Goal: Information Seeking & Learning: Learn about a topic

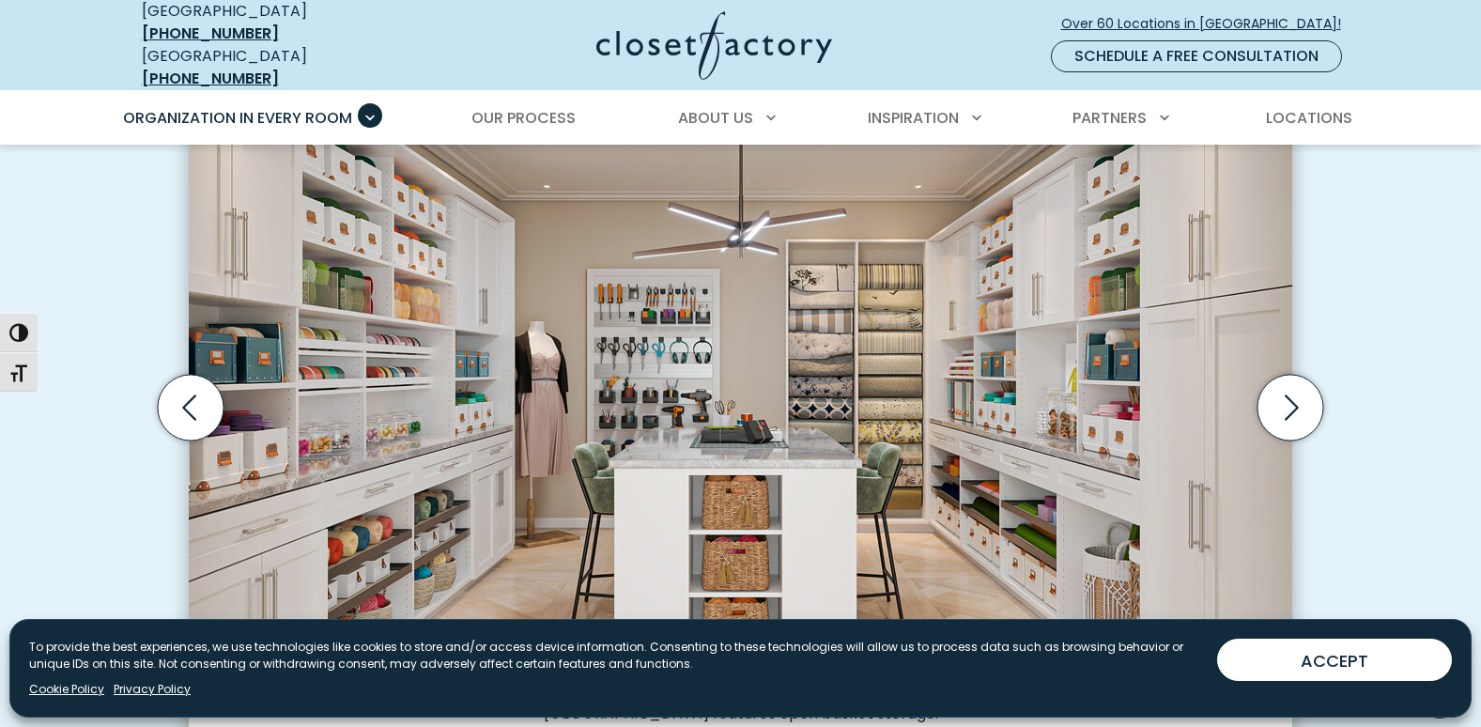
scroll to position [563, 0]
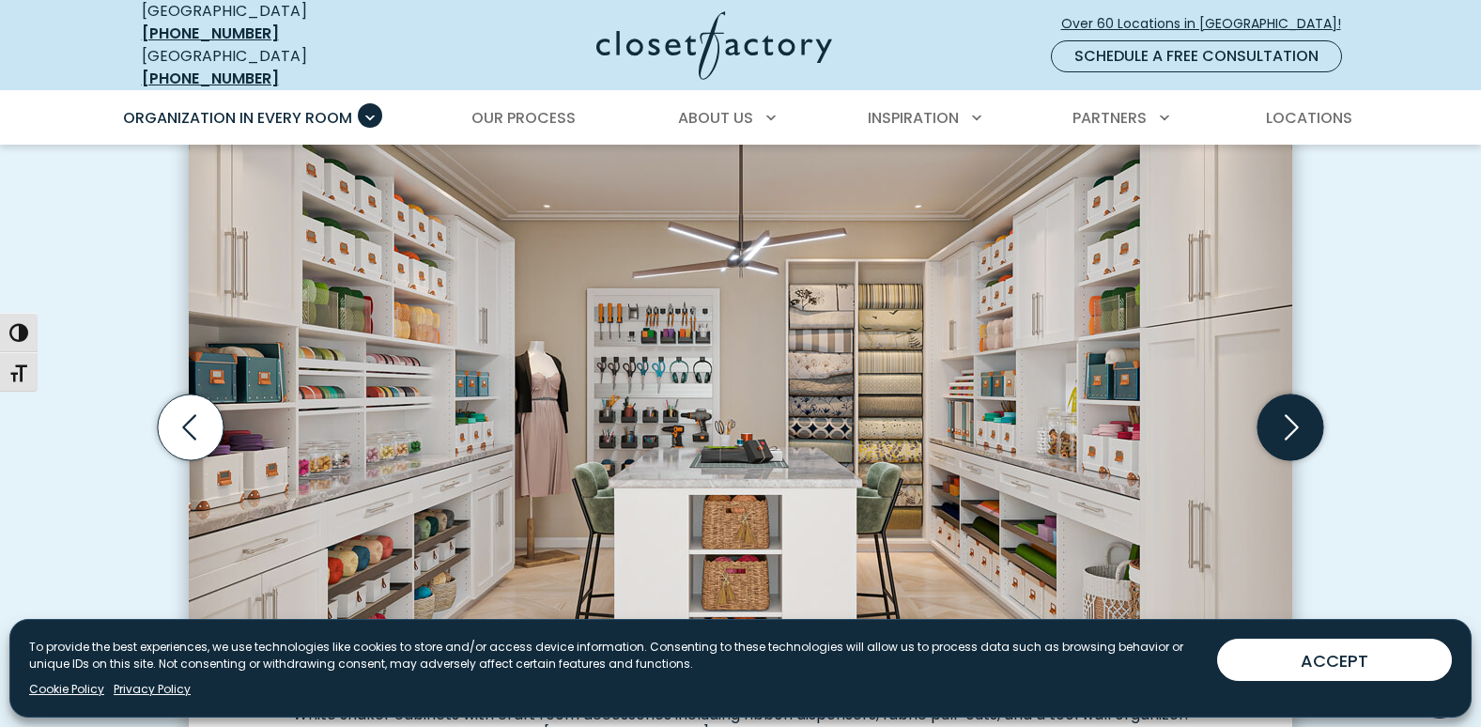
click at [1297, 419] on icon "Next slide" at bounding box center [1290, 427] width 66 height 66
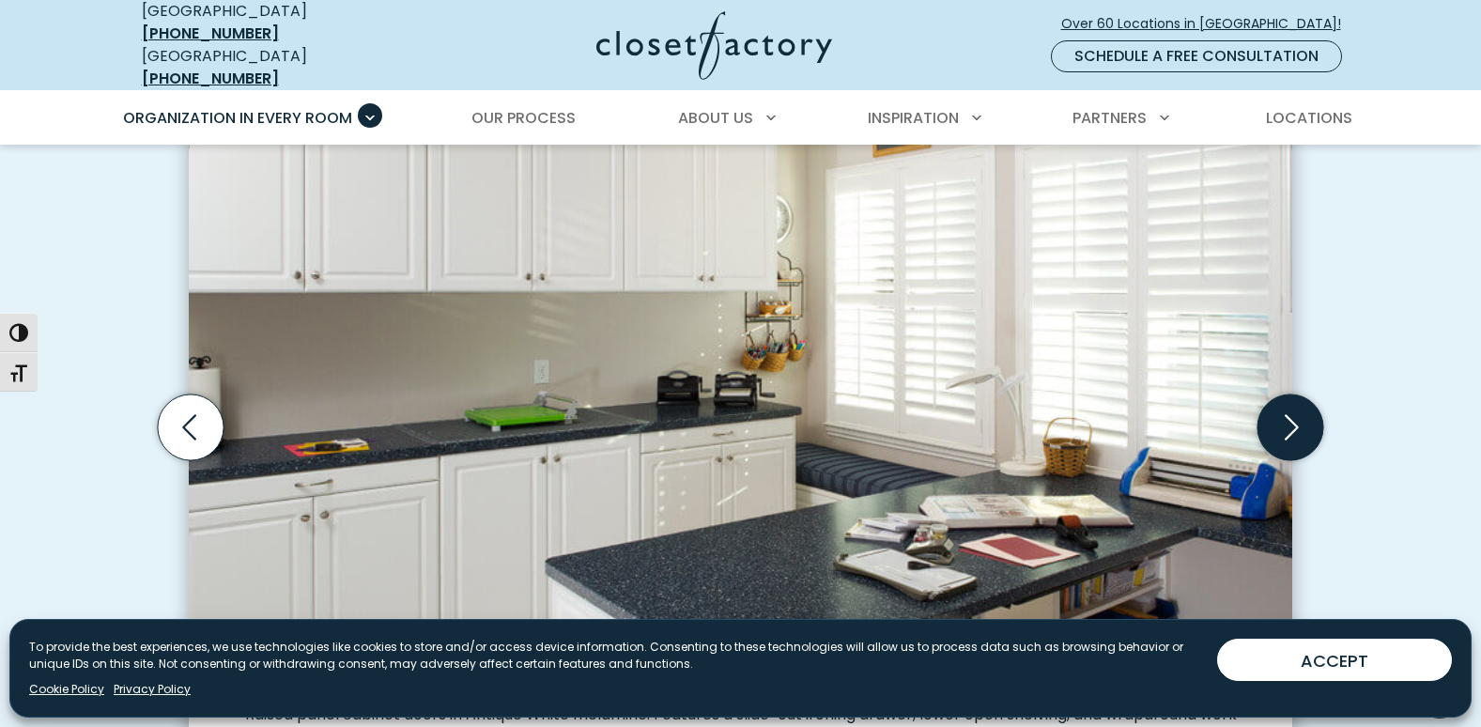
click at [1297, 419] on icon "Next slide" at bounding box center [1290, 427] width 66 height 66
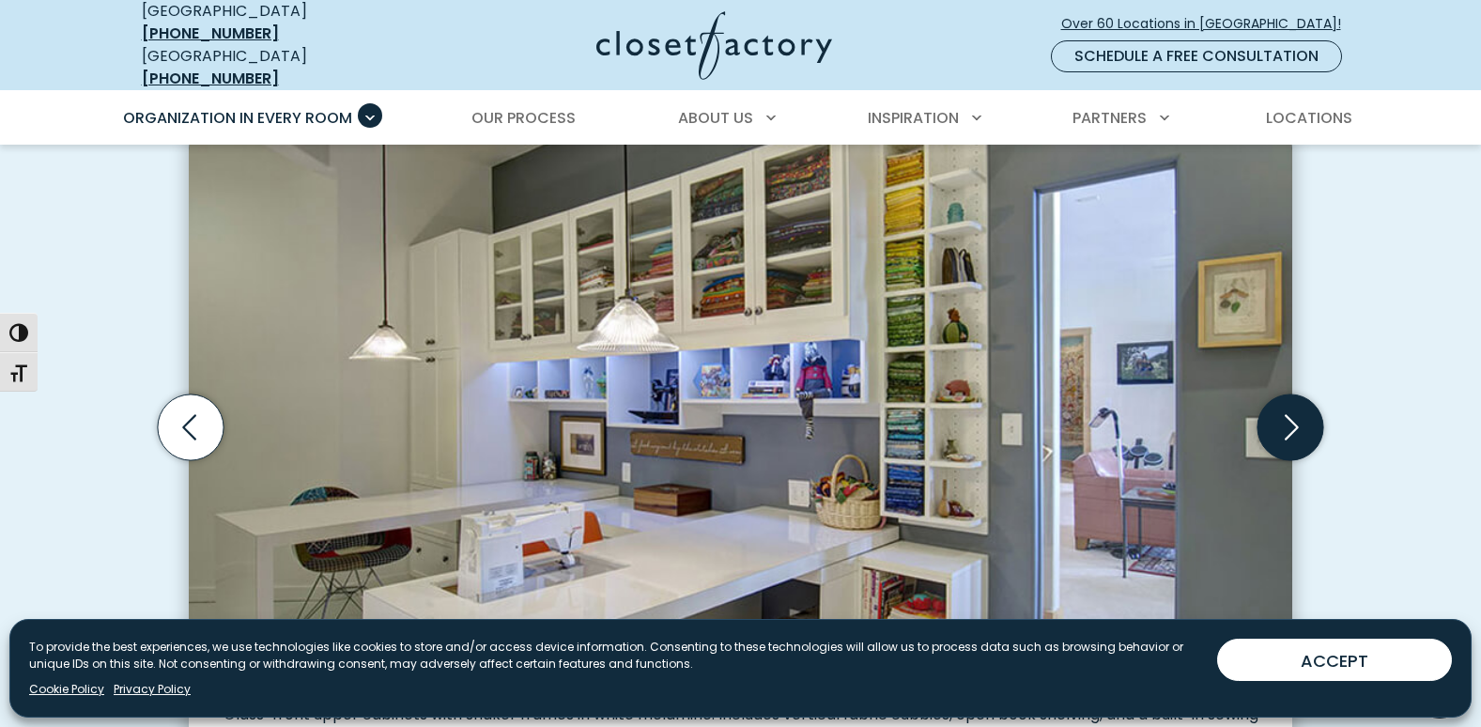
click at [1297, 419] on icon "Next slide" at bounding box center [1290, 427] width 66 height 66
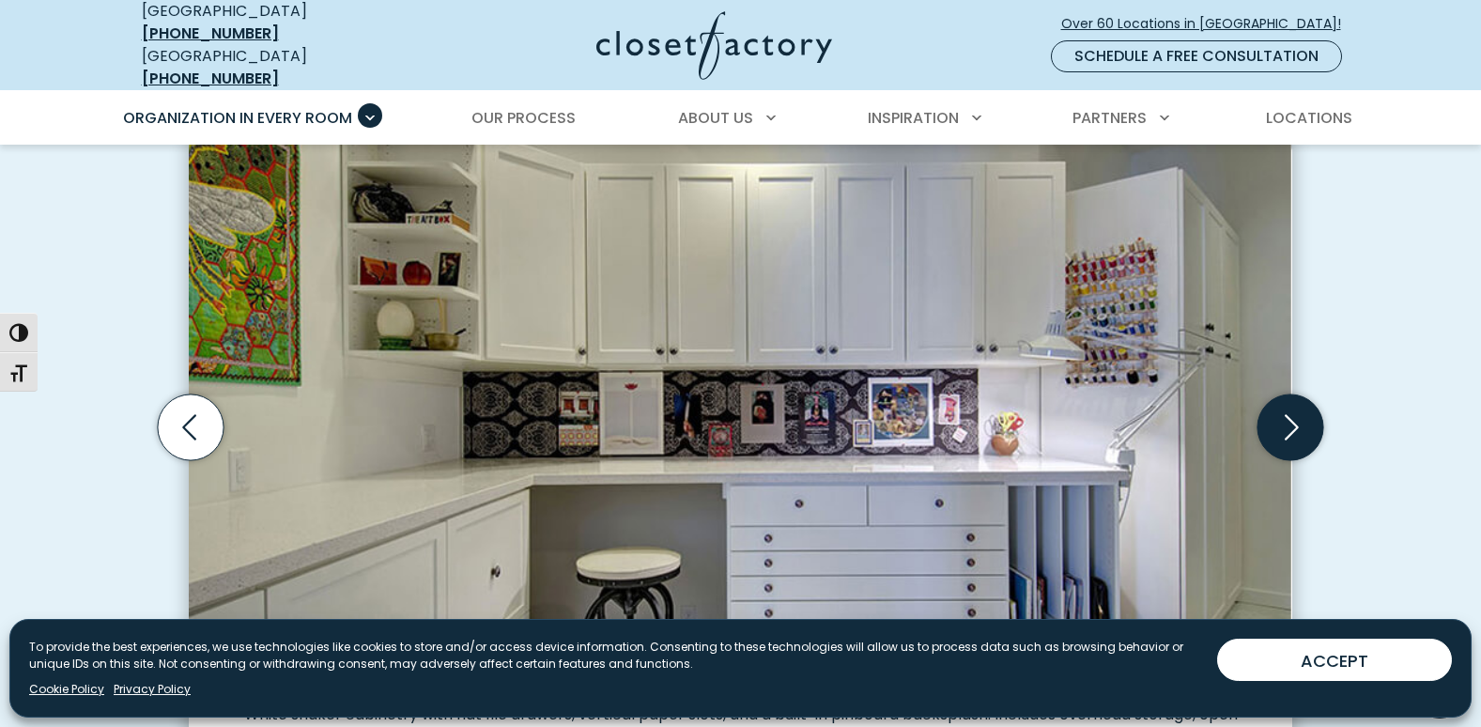
click at [1297, 419] on icon "Next slide" at bounding box center [1290, 427] width 66 height 66
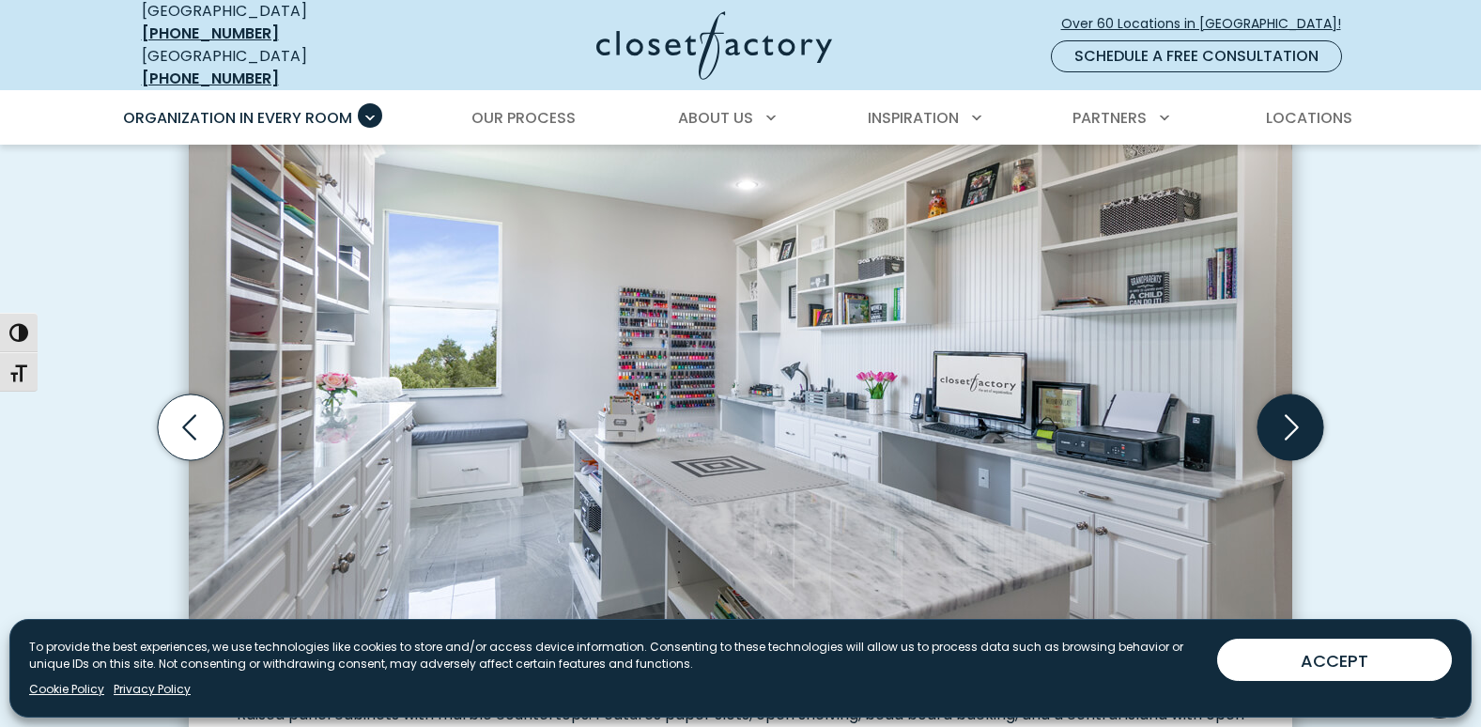
click at [1301, 421] on icon "Next slide" at bounding box center [1290, 427] width 66 height 66
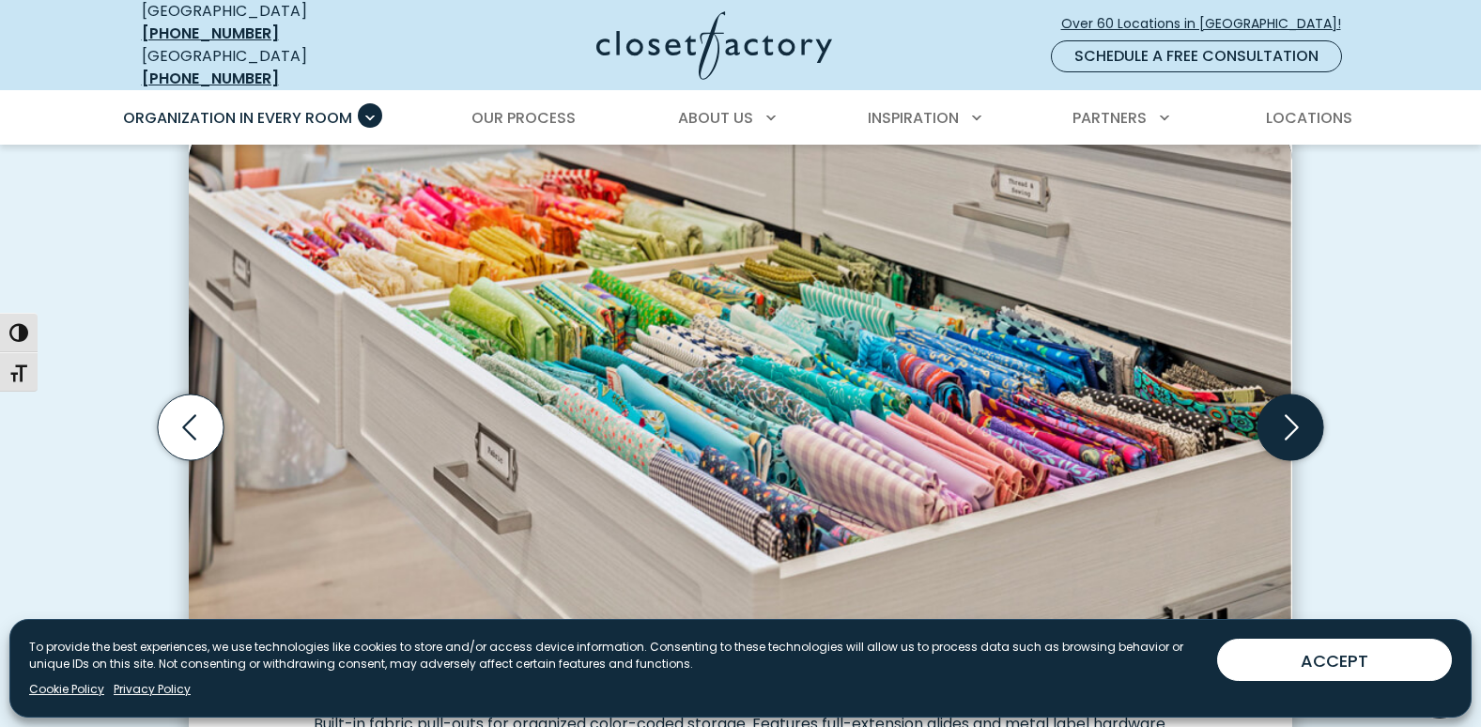
click at [1301, 421] on icon "Next slide" at bounding box center [1290, 427] width 66 height 66
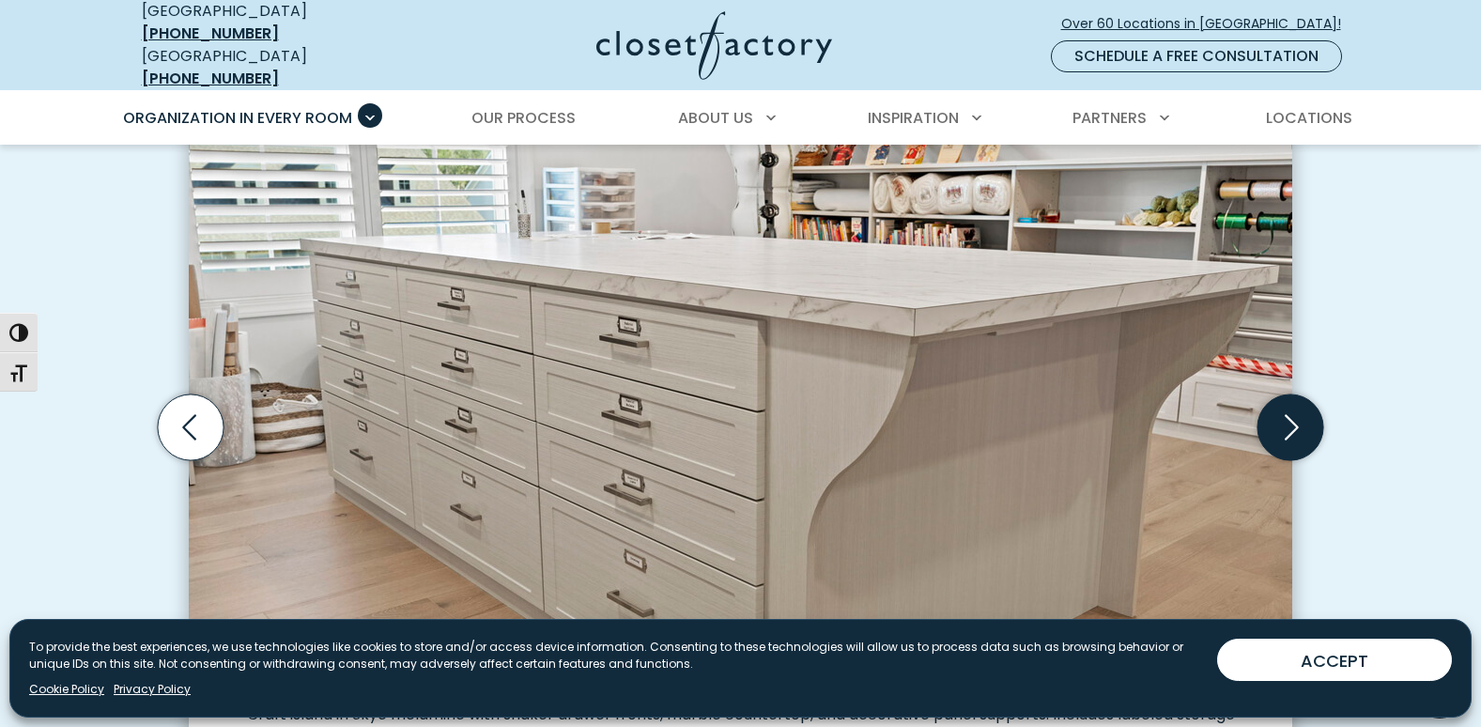
click at [1301, 421] on icon "Next slide" at bounding box center [1290, 427] width 66 height 66
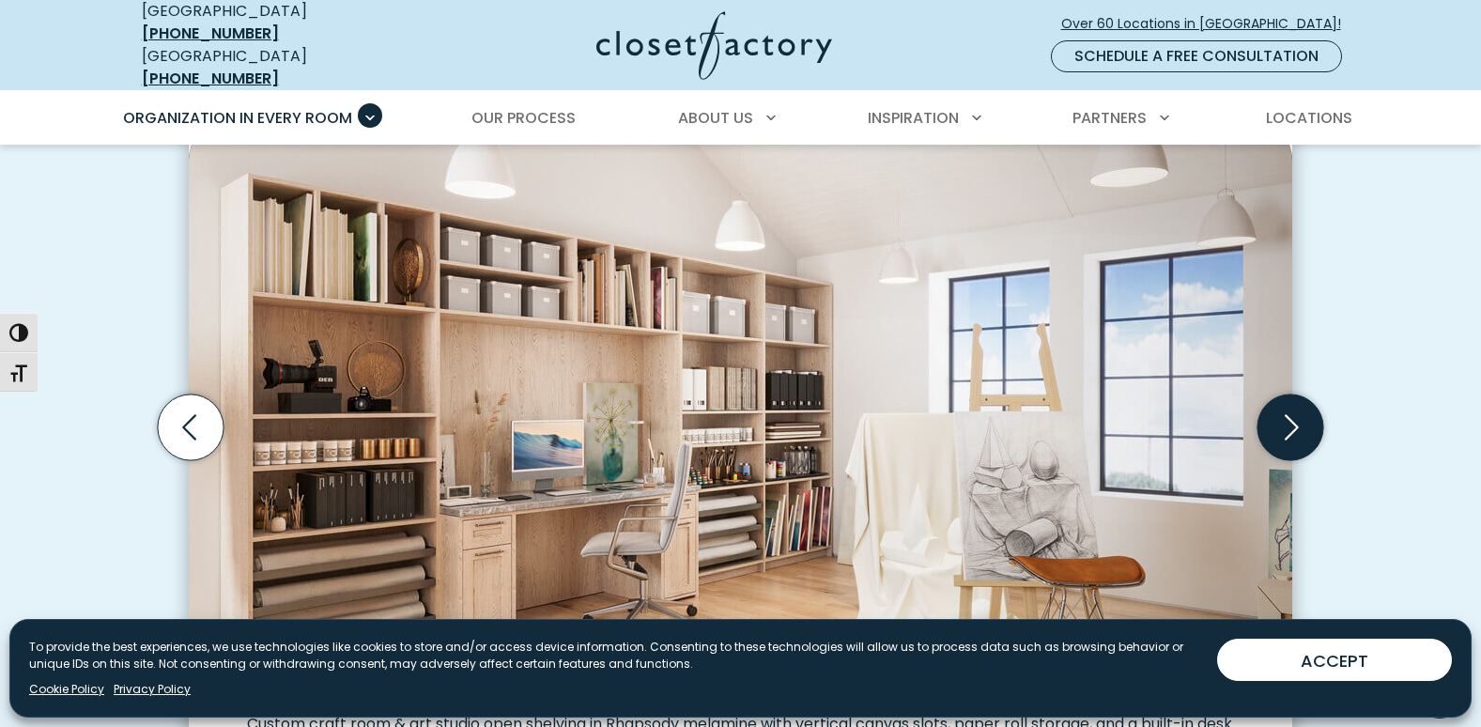
click at [1301, 421] on icon "Next slide" at bounding box center [1290, 427] width 66 height 66
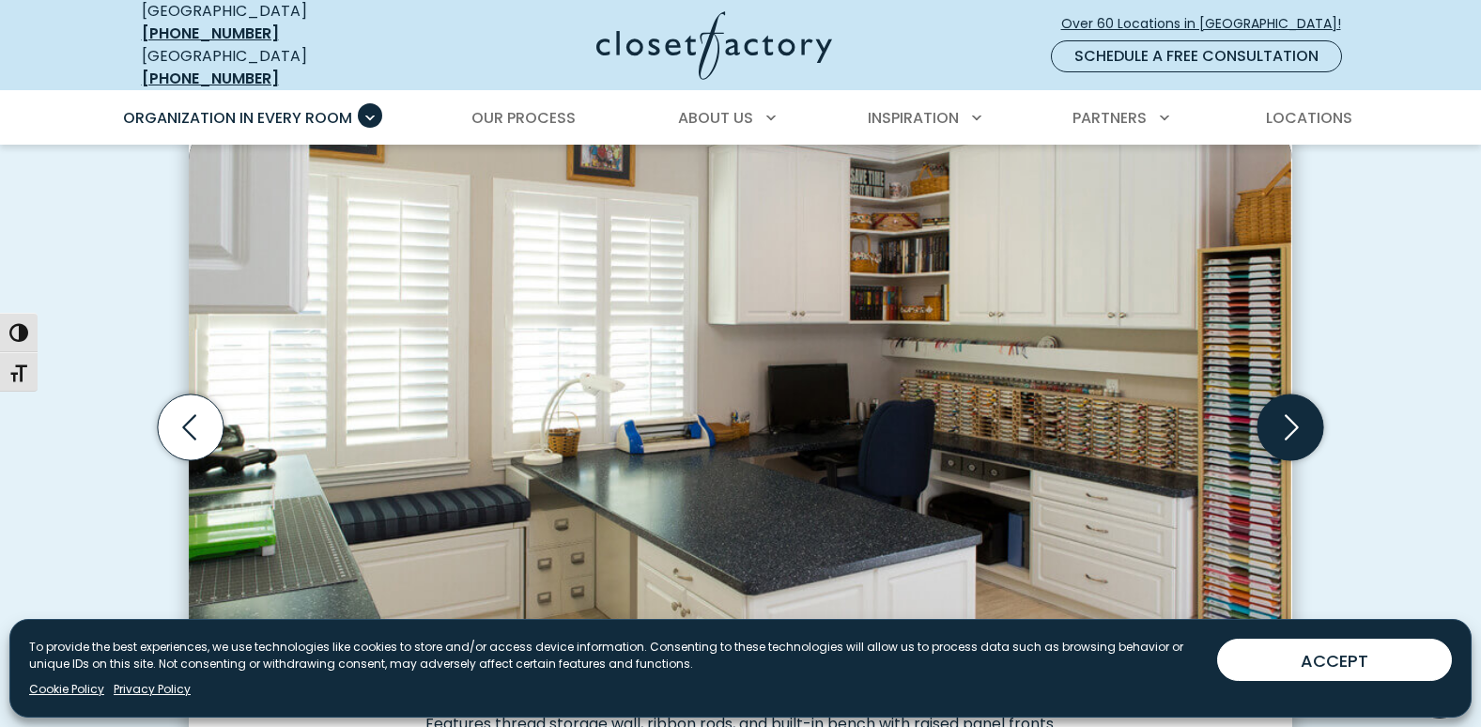
click at [1301, 421] on icon "Next slide" at bounding box center [1290, 427] width 66 height 66
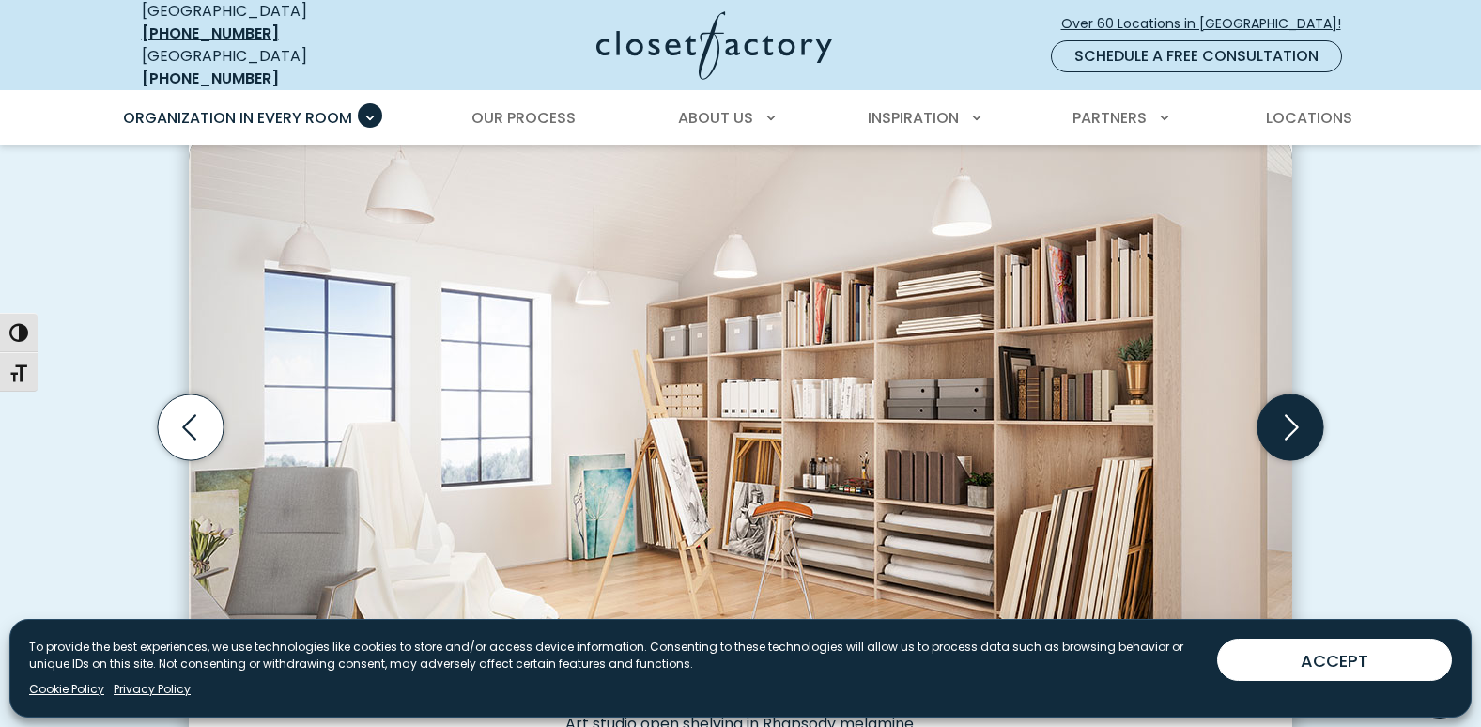
click at [1309, 421] on icon "Next slide" at bounding box center [1290, 427] width 66 height 66
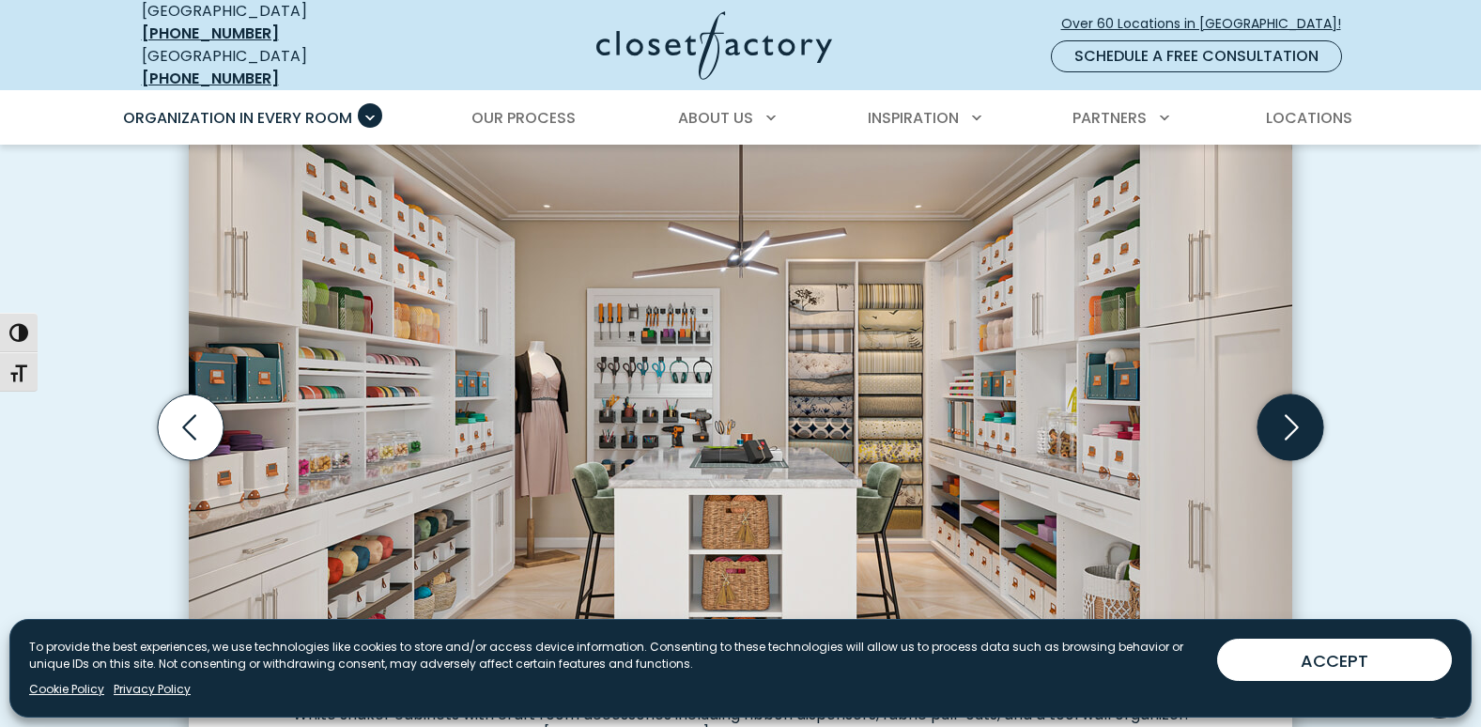
click at [1301, 416] on icon "Next slide" at bounding box center [1290, 427] width 66 height 66
